Goal: Information Seeking & Learning: Learn about a topic

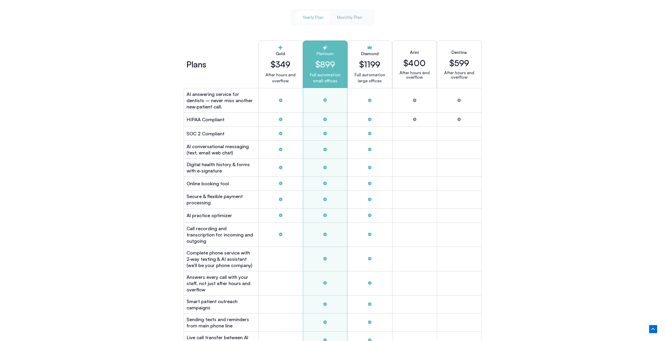
scroll to position [1411, 0]
click at [219, 181] on h2 "Online booking tool" at bounding box center [208, 184] width 42 height 6
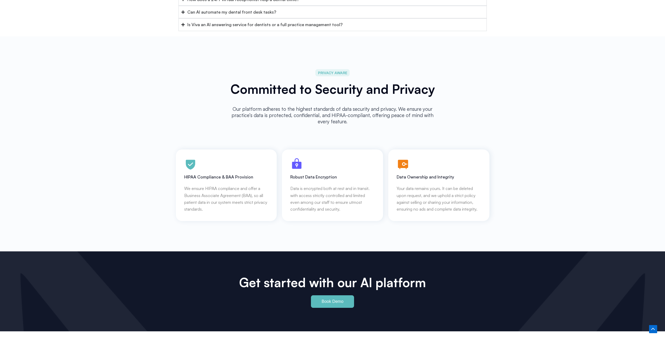
scroll to position [2335, 0]
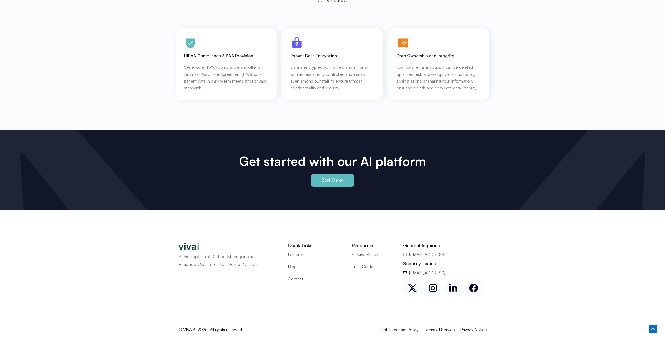
click at [296, 251] on span "Features" at bounding box center [296, 254] width 16 height 7
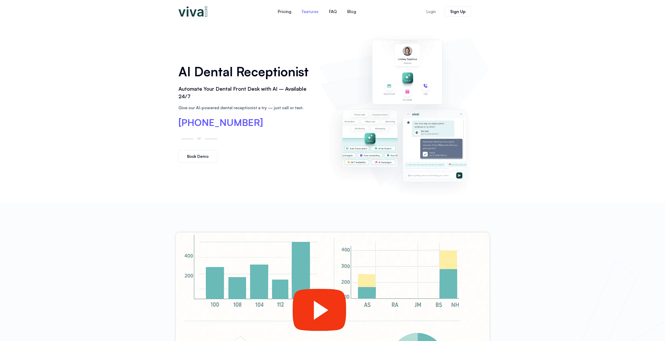
click at [304, 13] on link "Features" at bounding box center [310, 11] width 27 height 13
click at [352, 10] on link "Blog" at bounding box center [351, 11] width 19 height 13
click at [335, 13] on link "FAQ" at bounding box center [333, 11] width 18 height 13
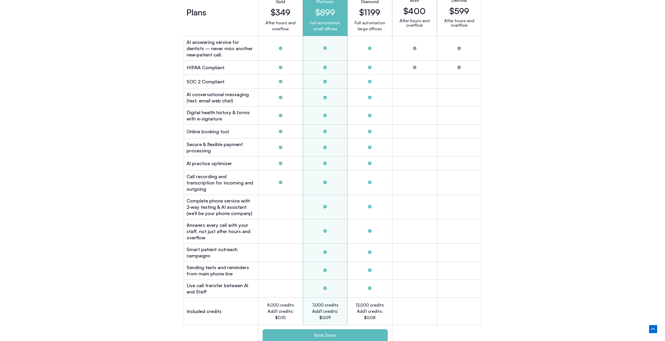
scroll to position [1461, 0]
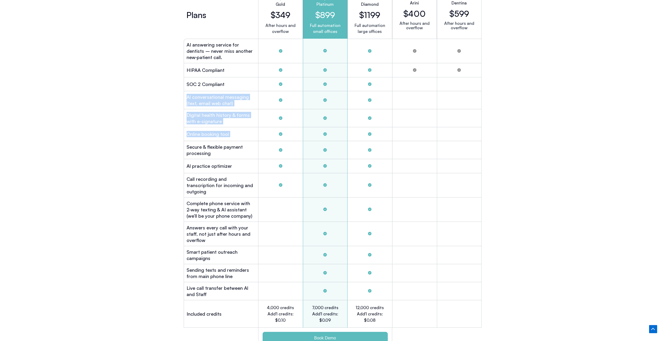
drag, startPoint x: 319, startPoint y: 125, endPoint x: 285, endPoint y: 86, distance: 51.9
click at [285, 86] on div "Plans Gold $349 After hours and overflow Platinum $899 Full automation small of…" at bounding box center [333, 170] width 298 height 363
click at [213, 67] on h2 "HIPAA Compliant" at bounding box center [206, 70] width 38 height 6
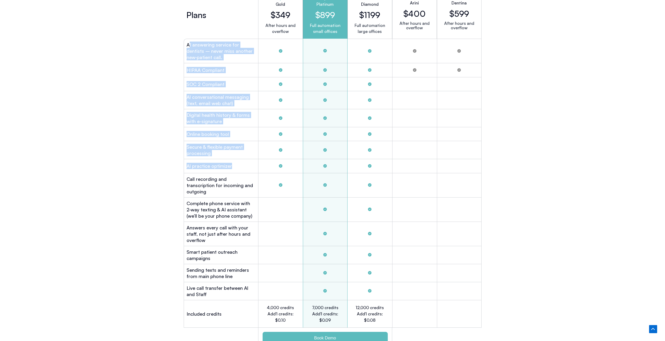
drag, startPoint x: 188, startPoint y: 43, endPoint x: 241, endPoint y: 157, distance: 125.0
click at [242, 164] on div "Plans Gold $349 After hours and overflow Platinum $899 Full automation small of…" at bounding box center [333, 170] width 298 height 363
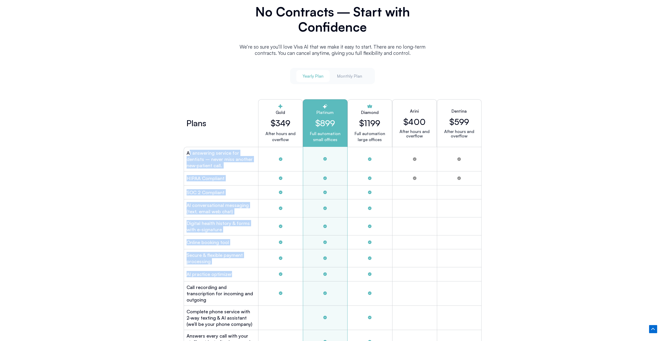
scroll to position [1174, 0]
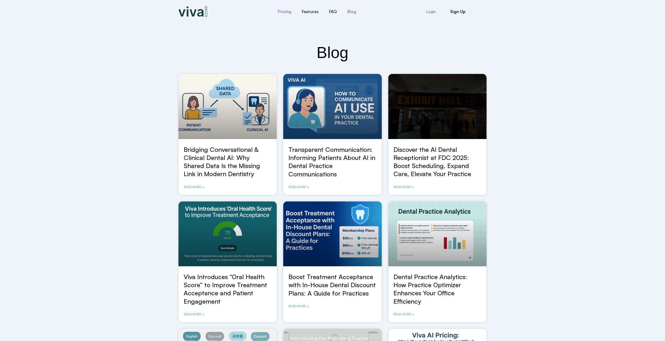
click at [284, 10] on link "Pricing" at bounding box center [285, 11] width 24 height 13
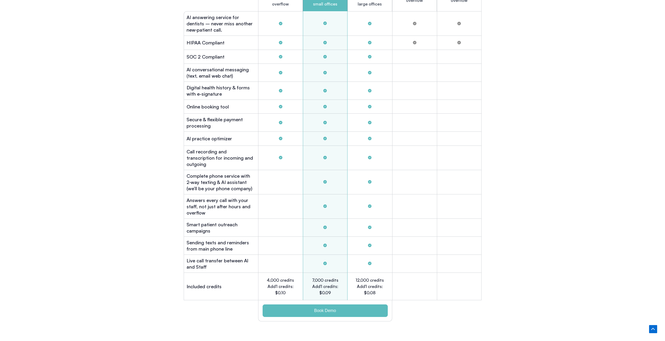
scroll to position [1470, 0]
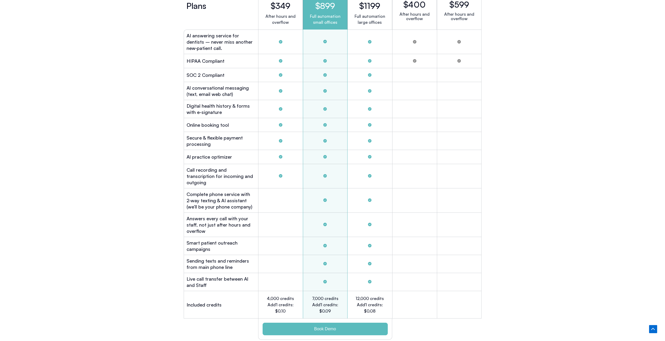
click at [328, 122] on div "Tabs. Open items with Enter or Space, close with Escape and navigate using the …" at bounding box center [325, 125] width 45 height 14
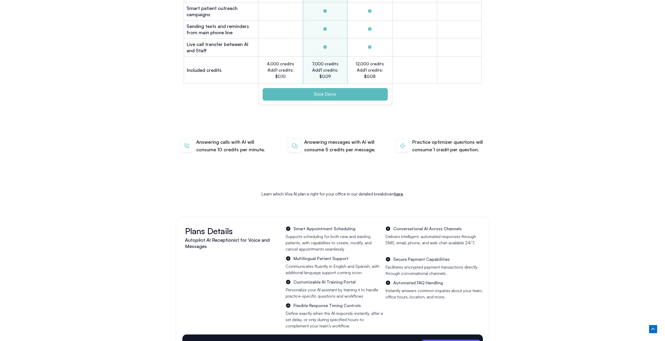
scroll to position [1705, 0]
click at [398, 191] on link "here" at bounding box center [398, 193] width 9 height 5
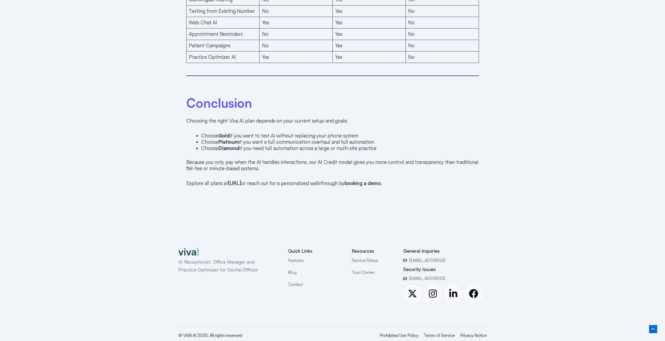
scroll to position [1304, 0]
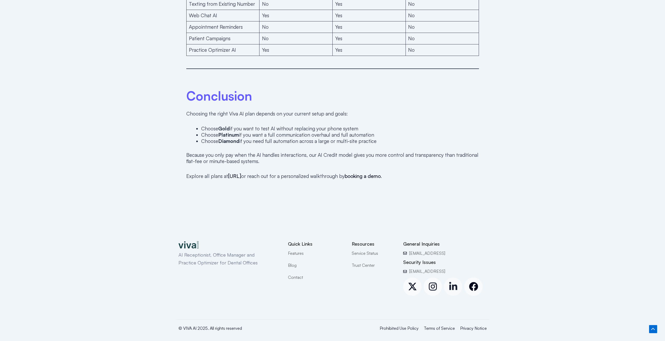
drag, startPoint x: 457, startPoint y: 283, endPoint x: 452, endPoint y: 282, distance: 5.4
click at [452, 282] on icon at bounding box center [453, 286] width 8 height 8
